Goal: Information Seeking & Learning: Learn about a topic

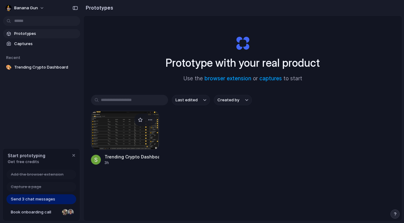
click at [130, 131] on div at bounding box center [125, 130] width 68 height 39
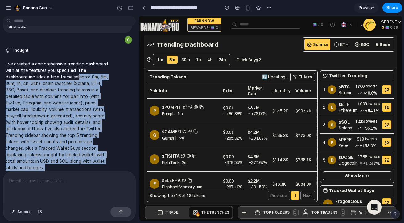
scroll to position [3421, 0]
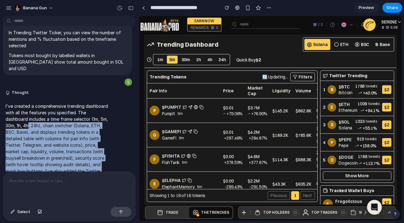
drag, startPoint x: 107, startPoint y: 123, endPoint x: 52, endPoint y: 108, distance: 57.4
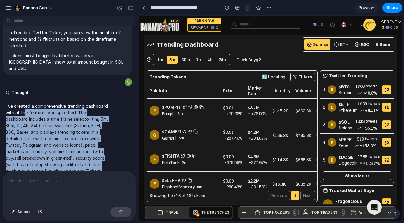
scroll to position [3371, 0]
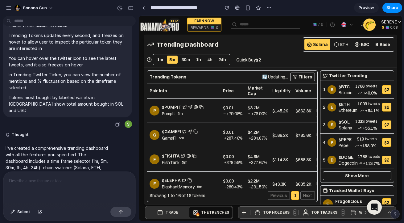
click at [95, 81] on p "In Trending Twitter Ticker, you can view the number of mentions and % fluctuati…" at bounding box center [68, 80] width 118 height 19
drag, startPoint x: 114, startPoint y: 110, endPoint x: 114, endPoint y: 114, distance: 3.7
click at [115, 122] on div "button" at bounding box center [117, 124] width 5 height 5
click at [117, 122] on div "button" at bounding box center [117, 124] width 5 height 5
